Goal: Task Accomplishment & Management: Manage account settings

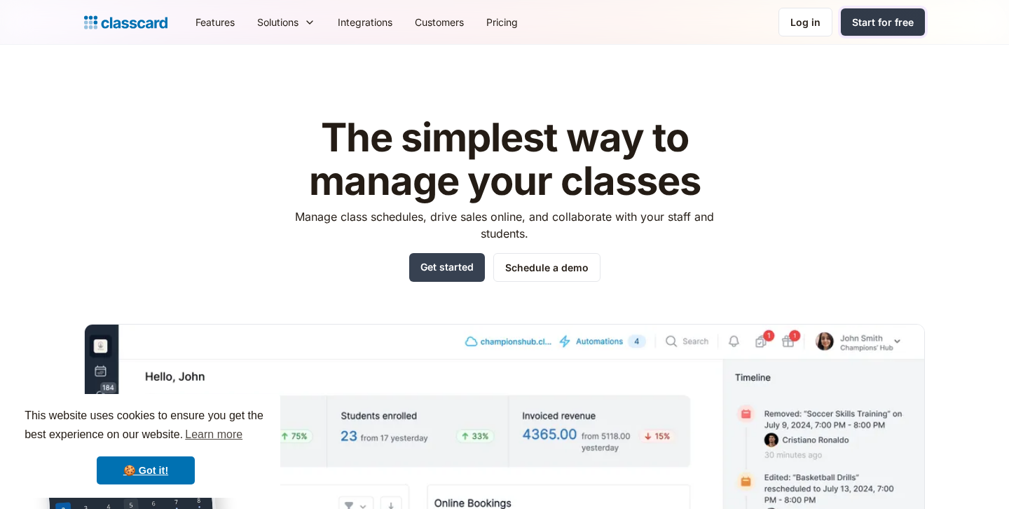
click at [864, 18] on div "Start for free" at bounding box center [883, 22] width 62 height 15
click at [813, 22] on div "Log in" at bounding box center [805, 22] width 30 height 15
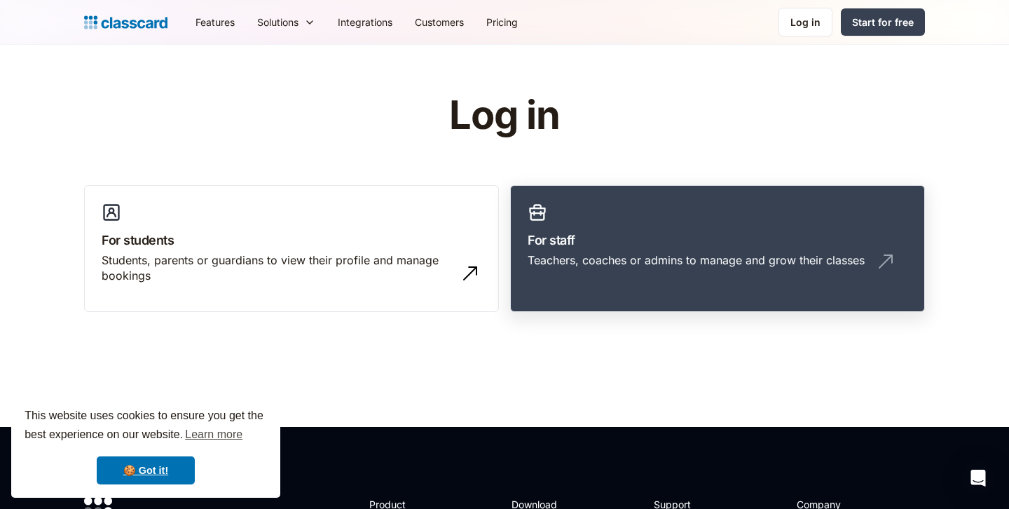
click at [616, 257] on div "Teachers, coaches or admins to manage and grow their classes" at bounding box center [695, 259] width 337 height 15
